Goal: Understand process/instructions: Learn how to perform a task or action

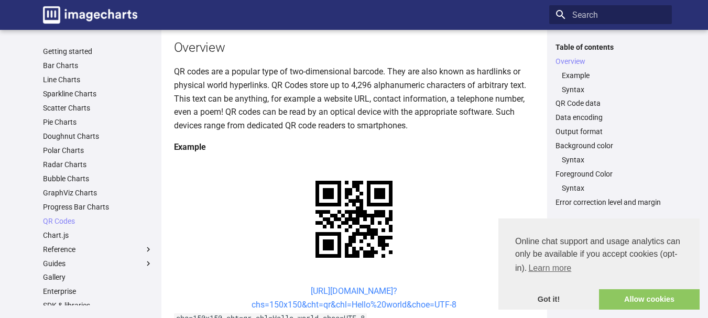
scroll to position [107, 0]
click at [59, 217] on link "QR Codes" at bounding box center [98, 220] width 110 height 9
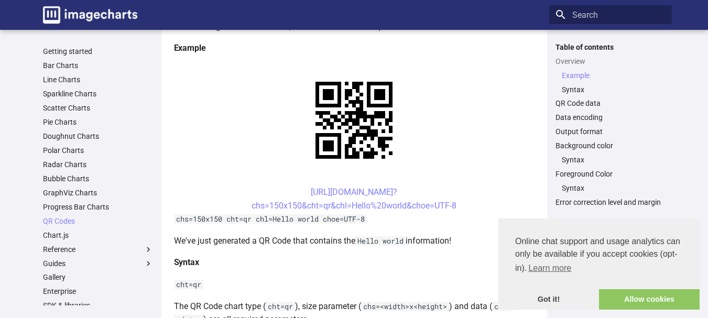
scroll to position [208, 0]
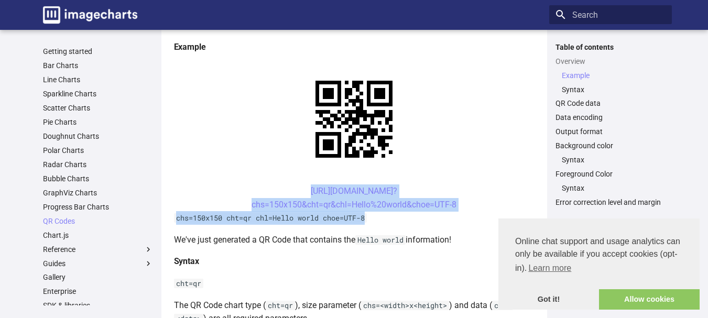
drag, startPoint x: 290, startPoint y: 190, endPoint x: 373, endPoint y: 222, distance: 88.3
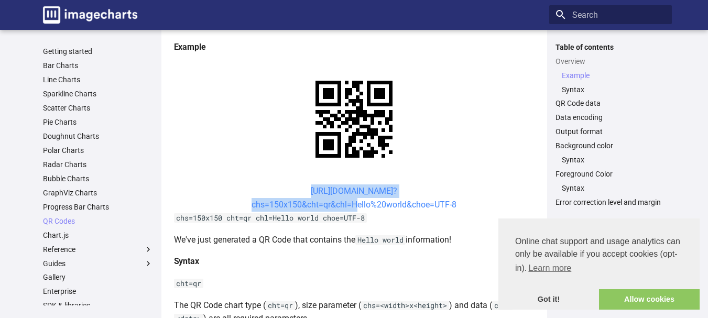
drag, startPoint x: 290, startPoint y: 191, endPoint x: 352, endPoint y: 209, distance: 64.4
click at [352, 209] on center "[URL][DOMAIN_NAME]? chs=150x150&cht=qr&chl=Hello%20world&choe=UTF-8" at bounding box center [354, 197] width 361 height 27
copy link "[URL][DOMAIN_NAME]? chs=150x150&cht=qr&chl="
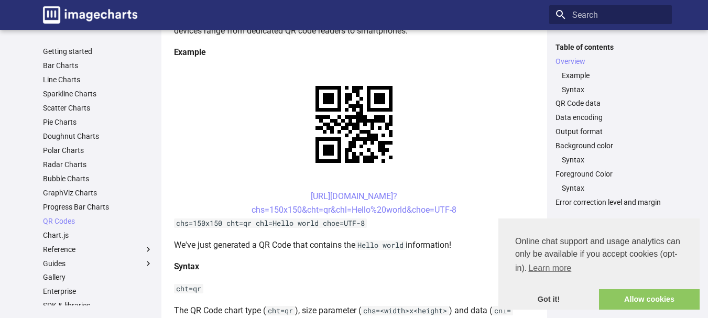
scroll to position [202, 0]
click at [305, 199] on link "[URL][DOMAIN_NAME]? chs=150x150&cht=qr&chl=Hello%20world&choe=UTF-8" at bounding box center [354, 204] width 205 height 24
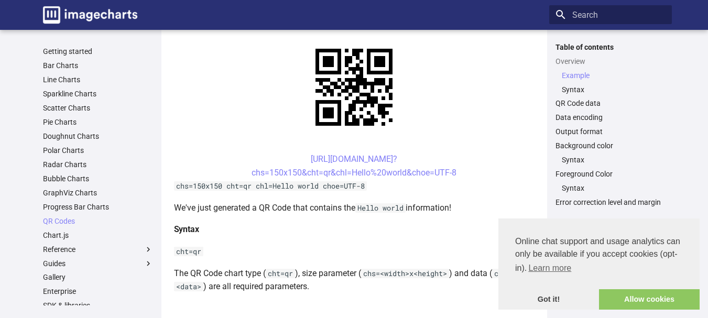
scroll to position [242, 0]
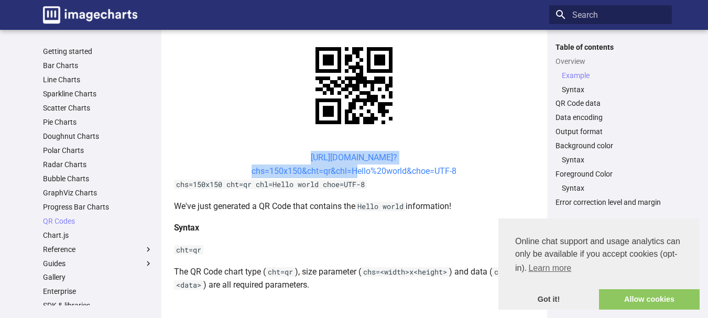
drag, startPoint x: 292, startPoint y: 157, endPoint x: 351, endPoint y: 171, distance: 60.4
click at [351, 171] on center "[URL][DOMAIN_NAME]? chs=150x150&cht=qr&chl=Hello%20world&choe=UTF-8" at bounding box center [354, 164] width 361 height 27
copy link "https://image-charts.com/chart? chs=150x150&cht=qr&chl="
